Goal: Check status: Check status

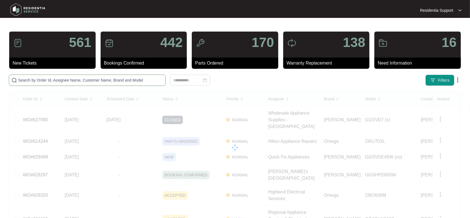
click at [96, 83] on input "text" at bounding box center [90, 80] width 145 height 6
paste input "629324"
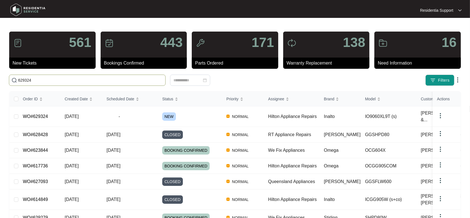
type input "629324"
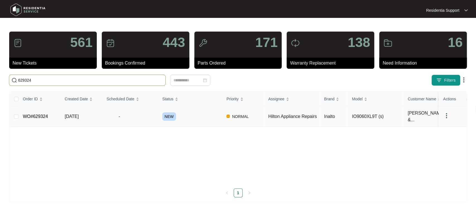
click at [219, 119] on td "NEW" at bounding box center [190, 116] width 64 height 20
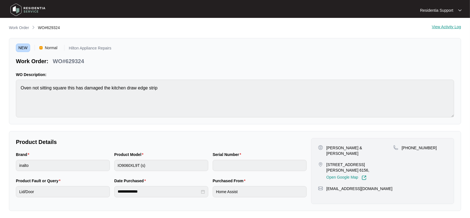
scroll to position [1, 0]
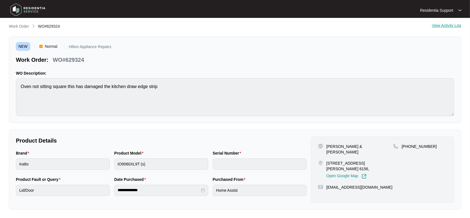
drag, startPoint x: 470, startPoint y: 119, endPoint x: 468, endPoint y: 106, distance: 12.9
click at [468, 106] on main "**********" at bounding box center [235, 108] width 470 height 219
click at [425, 180] on div "[PERSON_NAME] & [PERSON_NAME] [STREET_ADDRESS][PERSON_NAME], Open Google Map [P…" at bounding box center [382, 169] width 143 height 66
click at [33, 12] on img at bounding box center [27, 9] width 39 height 17
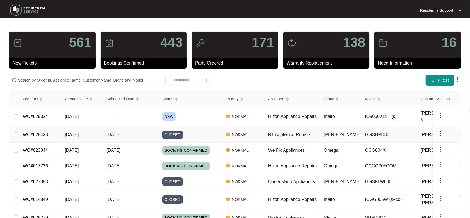
click at [120, 132] on span "[DATE]" at bounding box center [114, 134] width 14 height 5
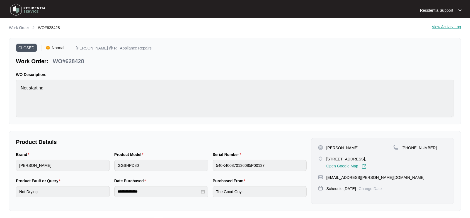
click at [18, 12] on img at bounding box center [27, 9] width 39 height 17
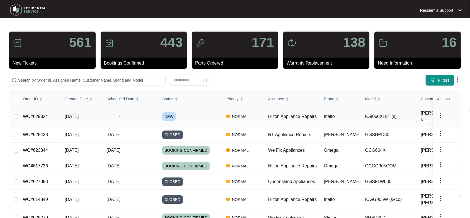
click at [128, 108] on td "-" at bounding box center [130, 116] width 56 height 20
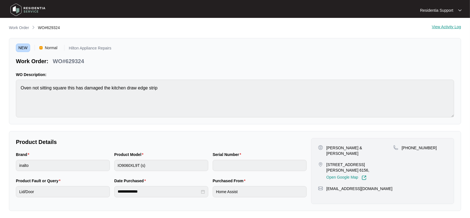
scroll to position [1, 0]
